Goal: Task Accomplishment & Management: Manage account settings

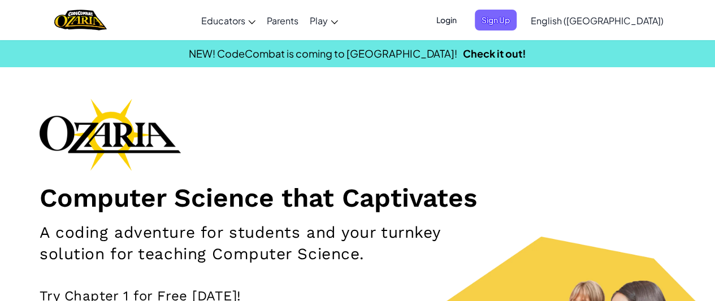
click at [463, 21] on span "Login" at bounding box center [446, 20] width 34 height 21
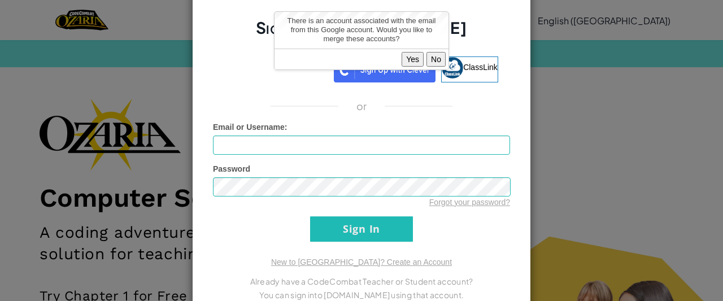
click at [416, 60] on button "Yes" at bounding box center [413, 59] width 22 height 15
